Goal: Task Accomplishment & Management: Manage account settings

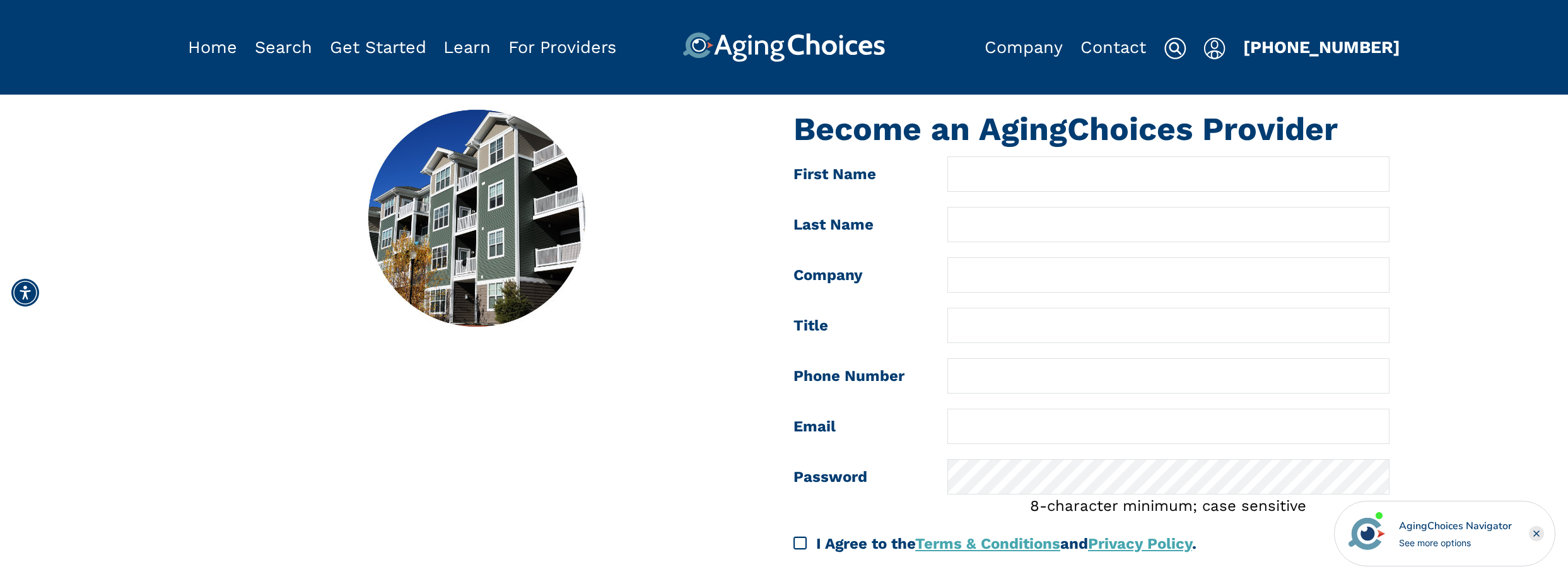
click at [1222, 44] on img "Popover trigger" at bounding box center [1215, 49] width 22 height 23
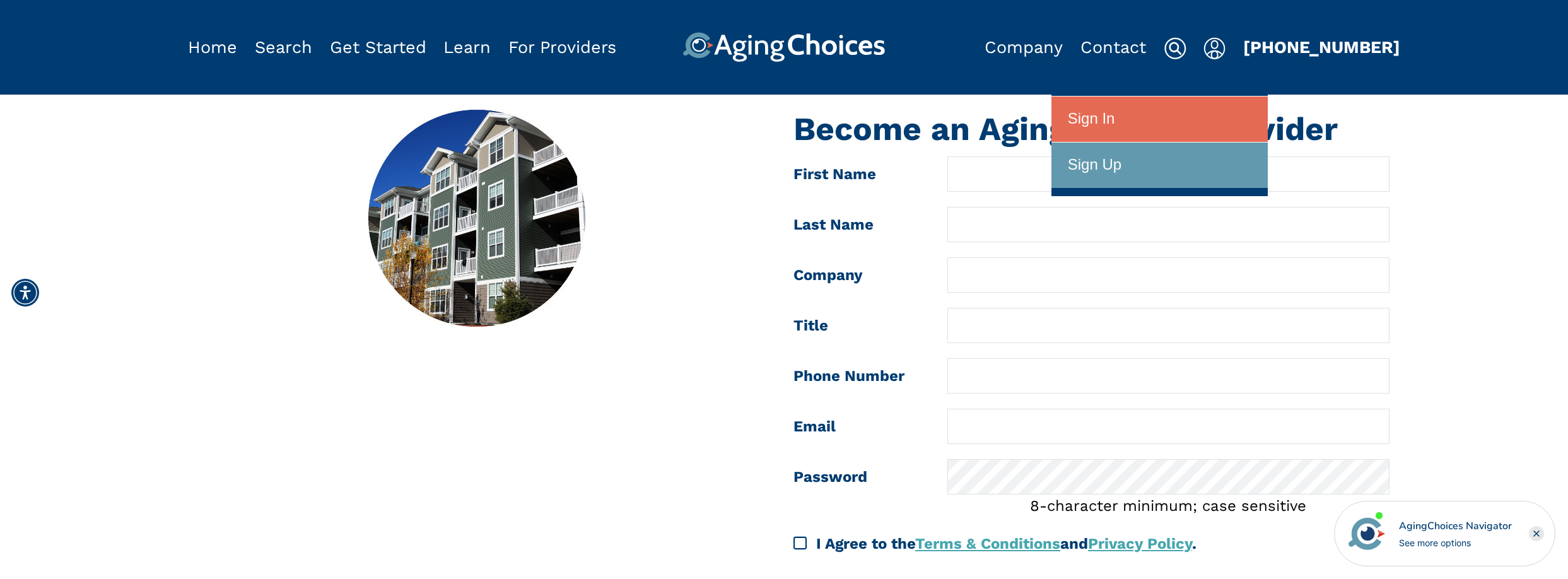
click at [1097, 118] on div "Sign In" at bounding box center [1092, 119] width 47 height 35
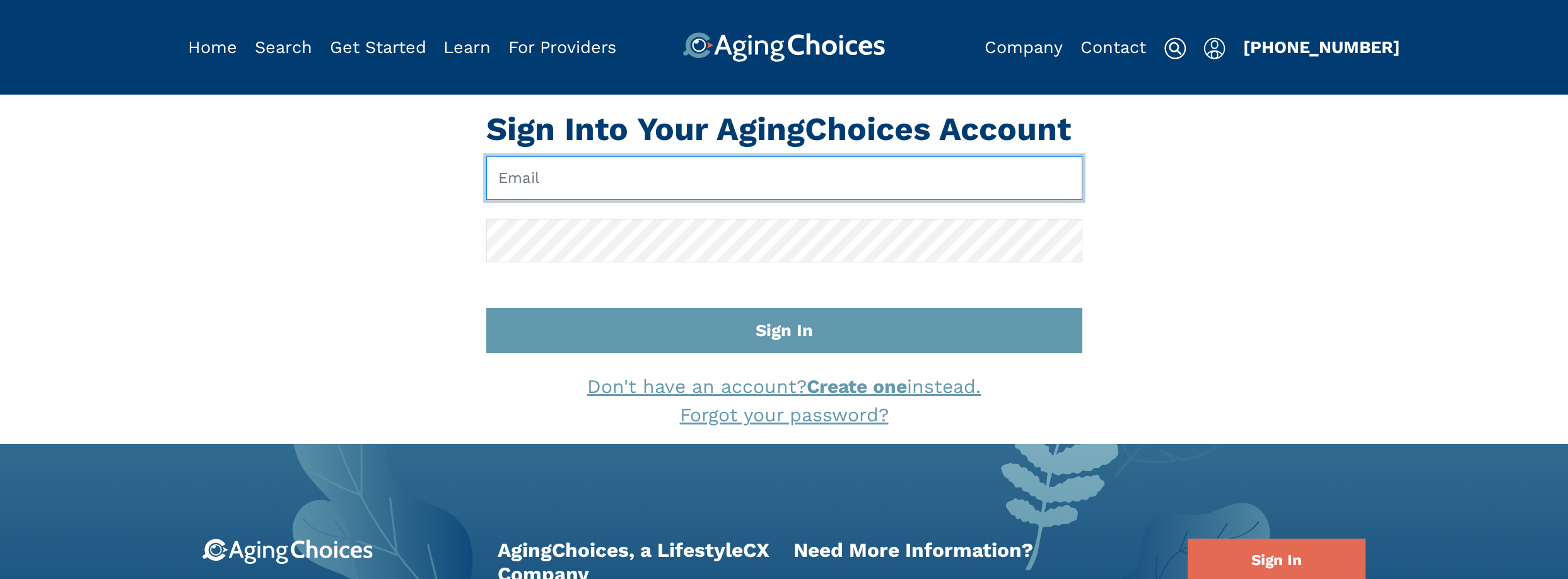
type input "ltopping@firstlighthomecare.com"
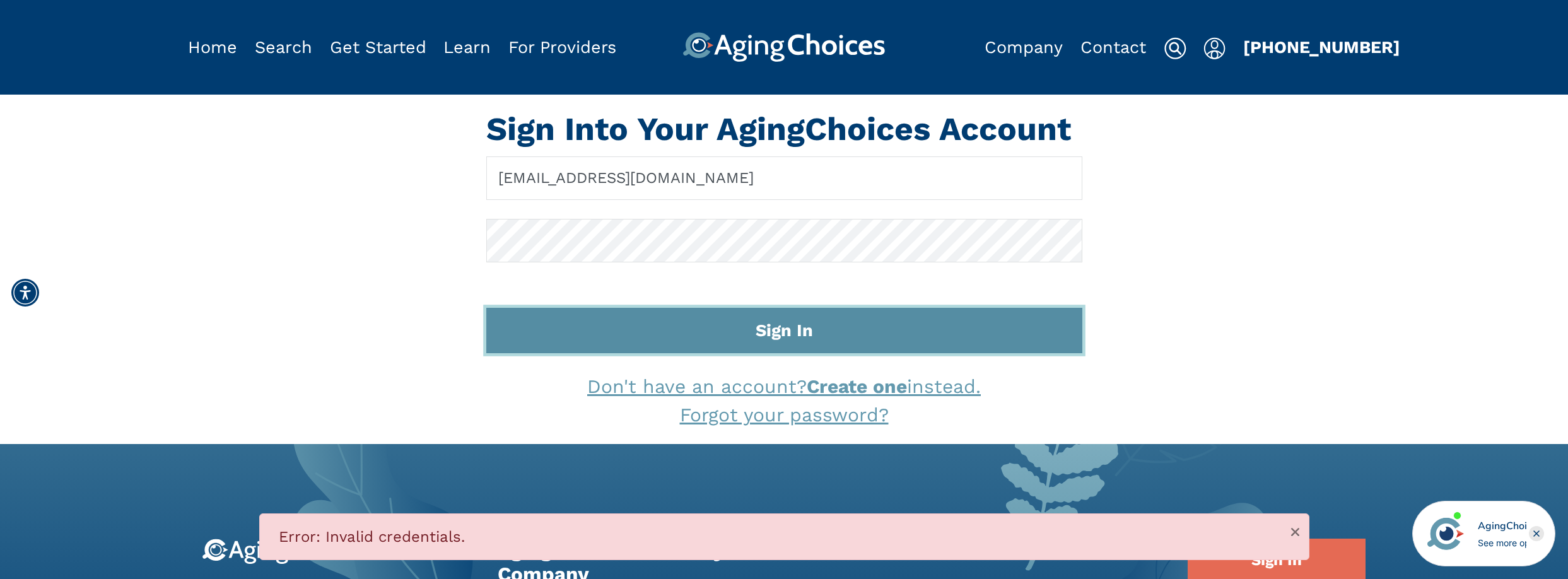
click at [781, 342] on button "Sign In" at bounding box center [785, 331] width 596 height 46
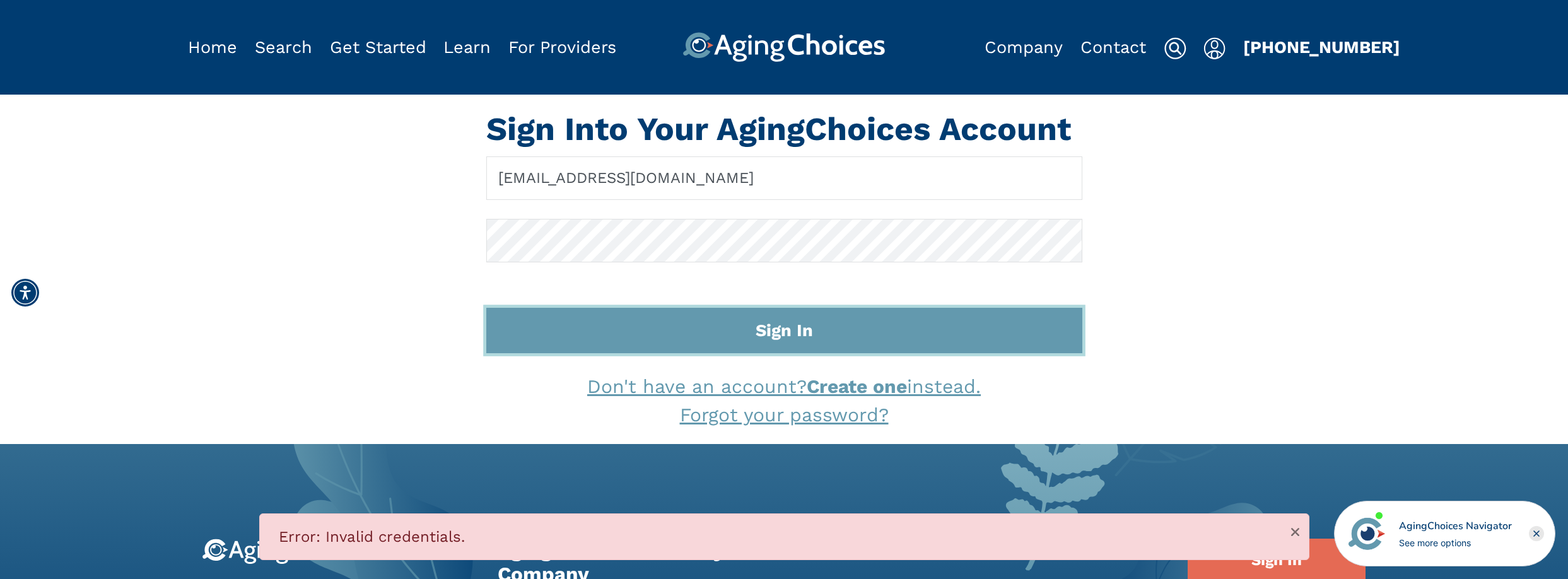
click at [487, 262] on div at bounding box center [487, 262] width 0 height 0
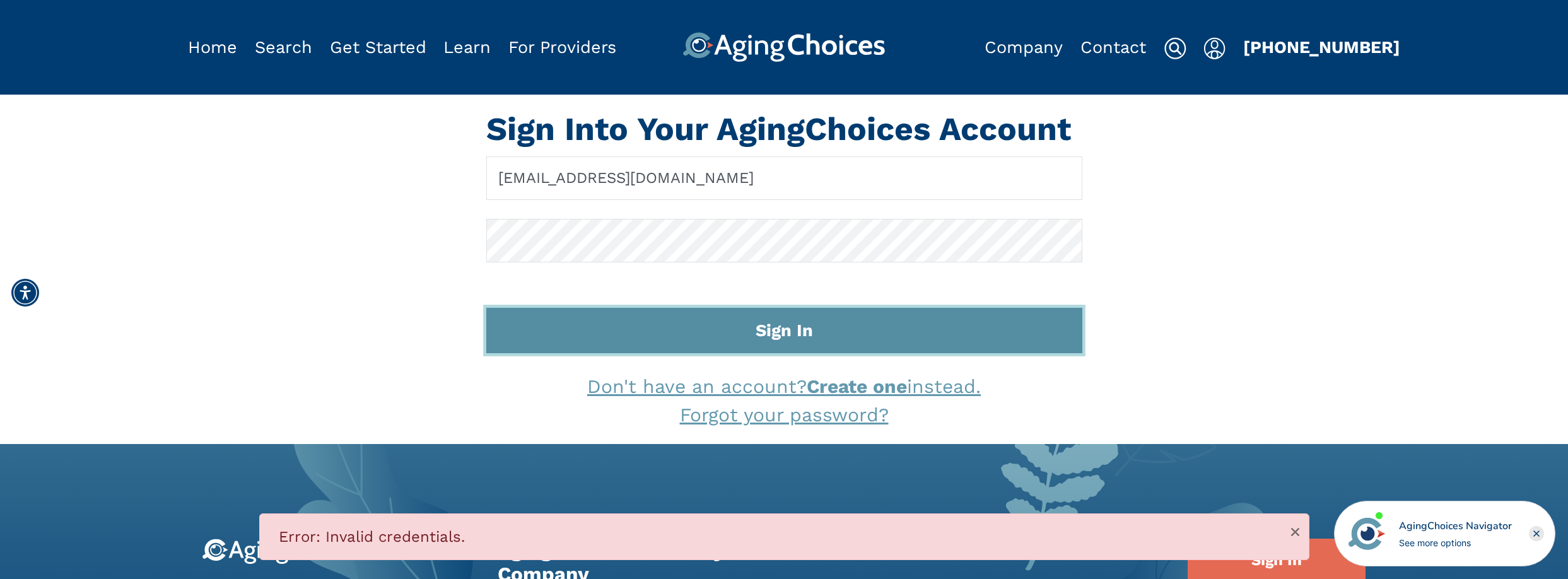
click at [631, 345] on button "Sign In" at bounding box center [785, 331] width 596 height 46
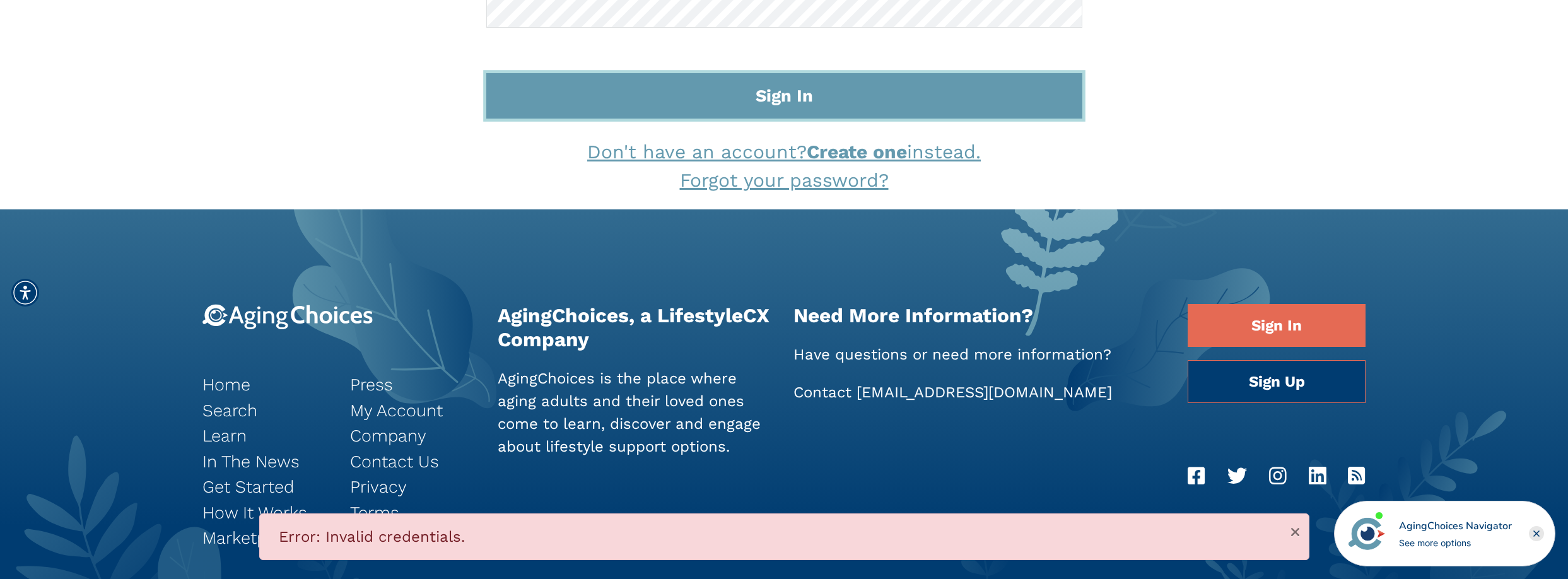
scroll to position [81, 0]
